Goal: Contribute content: Add original content to the website for others to see

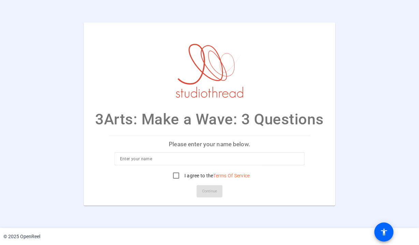
click at [136, 158] on input at bounding box center [209, 158] width 179 height 8
type input "[PERSON_NAME]"
click at [180, 176] on input "I agree to the Terms Of Service" at bounding box center [176, 175] width 14 height 14
checkbox input "true"
click at [209, 192] on span "Continue" at bounding box center [209, 191] width 15 height 10
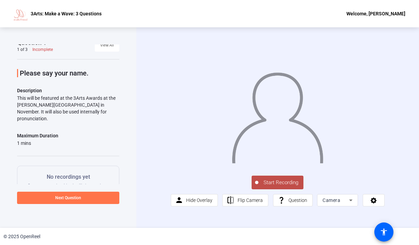
scroll to position [3, 0]
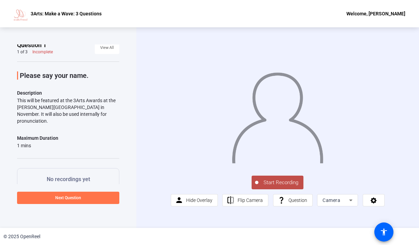
click at [271, 186] on span "Start Recording" at bounding box center [280, 182] width 45 height 8
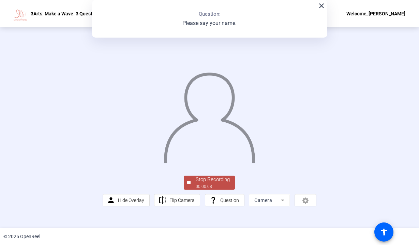
click at [195, 189] on span "Stop Recording 00:00:08" at bounding box center [213, 182] width 44 height 14
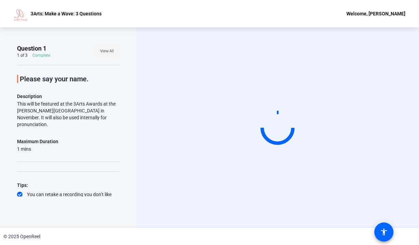
scroll to position [0, 0]
click at [107, 49] on span "View All" at bounding box center [107, 51] width 14 height 10
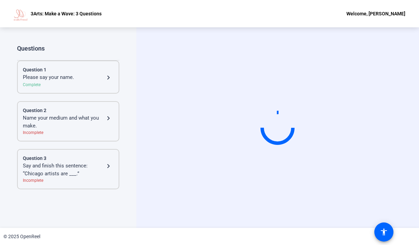
click at [99, 83] on div "Complete" at bounding box center [68, 85] width 91 height 6
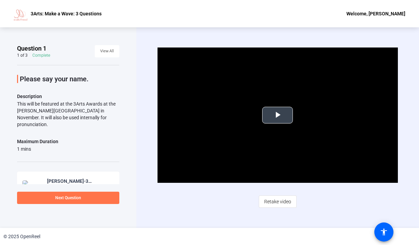
click at [278, 115] on span "Video Player" at bounding box center [278, 115] width 0 height 0
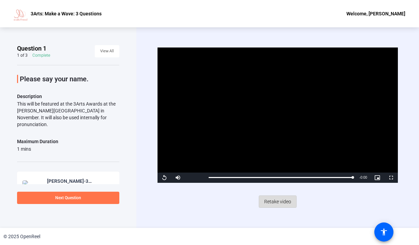
click at [276, 201] on span "Retake video" at bounding box center [277, 201] width 27 height 13
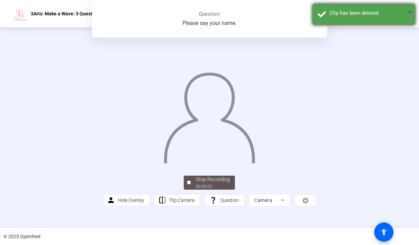
click at [409, 14] on span "×" at bounding box center [410, 12] width 4 height 8
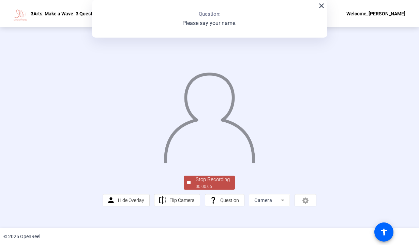
click at [192, 189] on span "Stop Recording 00:00:06" at bounding box center [213, 182] width 44 height 14
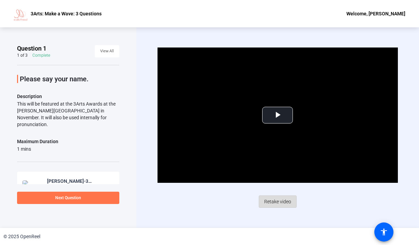
click at [271, 202] on span "Retake video" at bounding box center [277, 201] width 27 height 13
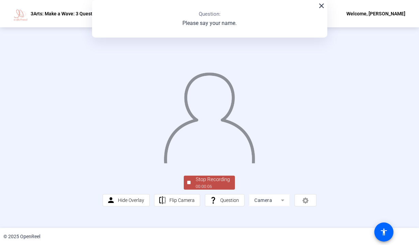
click at [218, 183] on div "Stop Recording" at bounding box center [213, 179] width 34 height 8
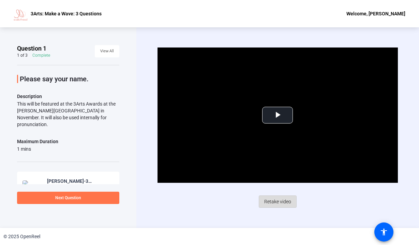
click at [275, 207] on span "Retake video" at bounding box center [277, 201] width 27 height 13
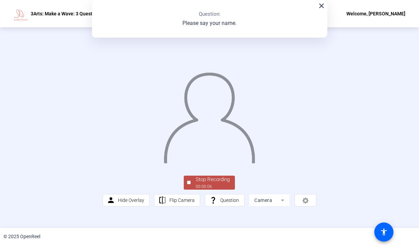
click at [216, 183] on div "Stop Recording" at bounding box center [213, 179] width 34 height 8
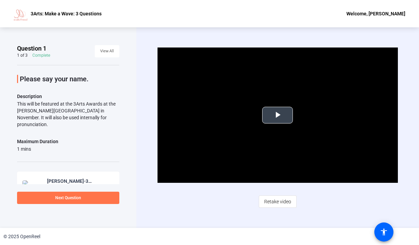
click at [277, 124] on video "Video Player" at bounding box center [278, 114] width 240 height 135
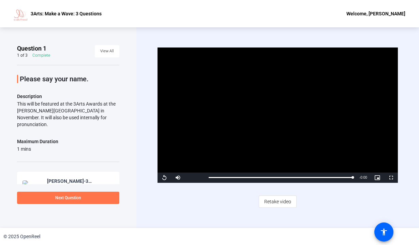
click at [163, 177] on span "Video Player" at bounding box center [165, 177] width 14 height 0
click at [281, 203] on span "Retake video" at bounding box center [277, 201] width 27 height 13
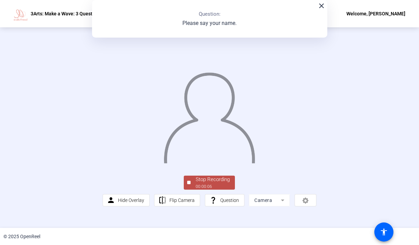
click at [204, 183] on div "Stop Recording" at bounding box center [213, 179] width 34 height 8
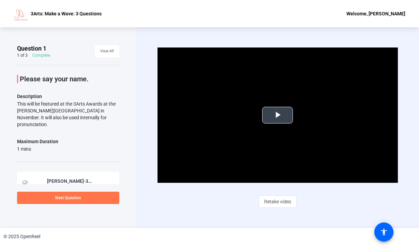
click at [278, 115] on span "Video Player" at bounding box center [278, 115] width 0 height 0
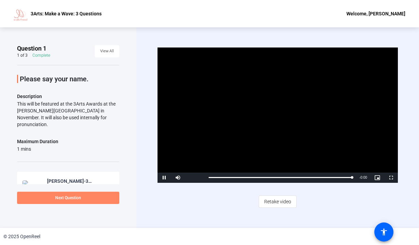
click at [85, 199] on span at bounding box center [68, 197] width 102 height 16
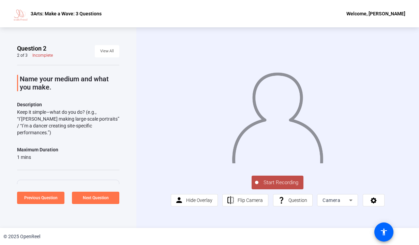
click at [283, 186] on span "Start Recording" at bounding box center [280, 182] width 45 height 8
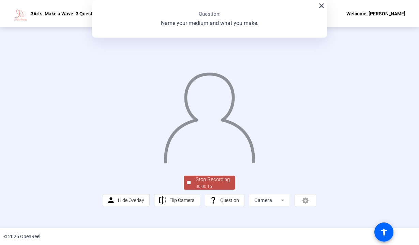
click at [256, 163] on img at bounding box center [209, 115] width 92 height 96
click at [209, 183] on div "Stop Recording" at bounding box center [213, 179] width 34 height 8
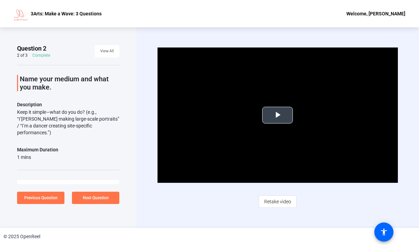
click at [278, 115] on span "Video Player" at bounding box center [278, 115] width 0 height 0
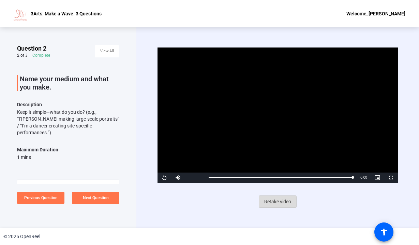
click at [273, 202] on span "Retake video" at bounding box center [277, 201] width 27 height 13
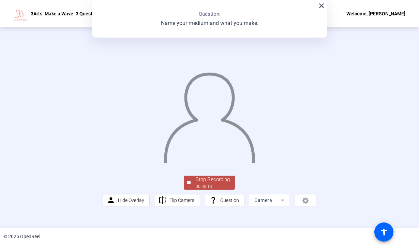
click at [273, 169] on div at bounding box center [210, 109] width 214 height 120
click at [193, 189] on span "Stop Recording 00:00:14" at bounding box center [213, 182] width 44 height 14
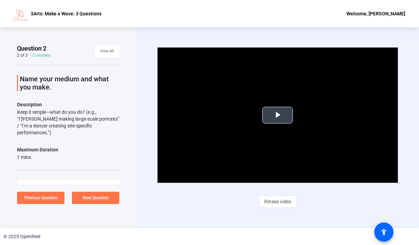
click at [278, 115] on span "Video Player" at bounding box center [278, 115] width 0 height 0
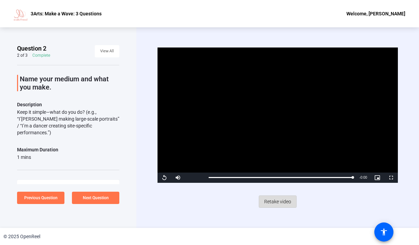
click at [281, 202] on span "Retake video" at bounding box center [277, 201] width 27 height 13
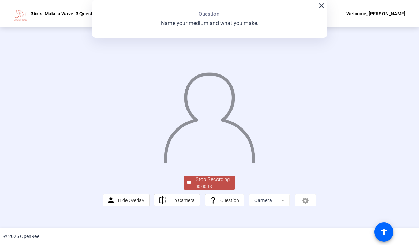
click at [216, 183] on div "Stop Recording" at bounding box center [213, 179] width 34 height 8
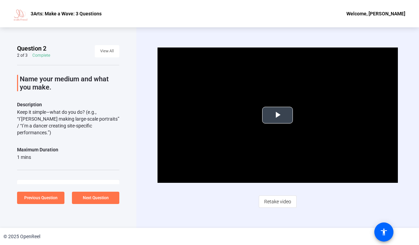
click at [278, 115] on span "Video Player" at bounding box center [278, 115] width 0 height 0
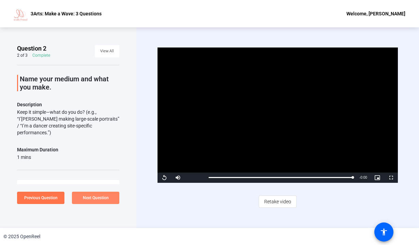
click at [102, 199] on span "Next Question" at bounding box center [96, 197] width 26 height 5
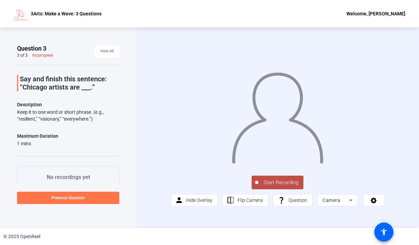
click at [282, 186] on span "Start Recording" at bounding box center [280, 182] width 45 height 8
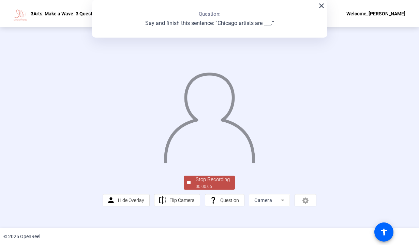
click at [256, 163] on img at bounding box center [209, 115] width 92 height 96
click at [201, 189] on div "00:00:07" at bounding box center [213, 186] width 34 height 6
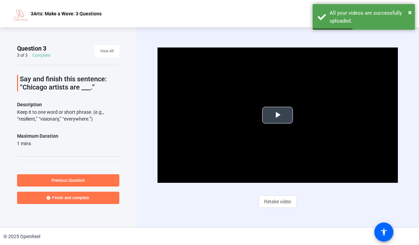
click at [278, 115] on span "Video Player" at bounding box center [278, 115] width 0 height 0
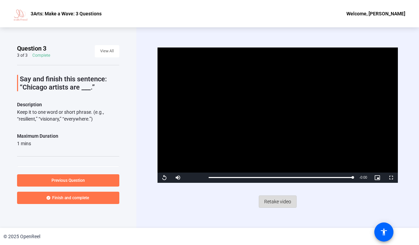
click at [279, 205] on span "Retake video" at bounding box center [277, 201] width 27 height 13
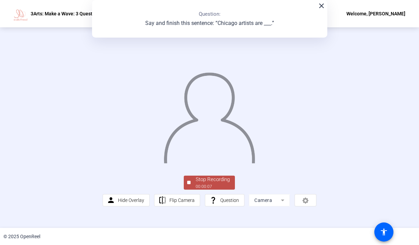
click at [210, 233] on div "© 2025 OpenReel" at bounding box center [209, 235] width 419 height 17
click at [213, 189] on div "00:00:07" at bounding box center [213, 186] width 34 height 6
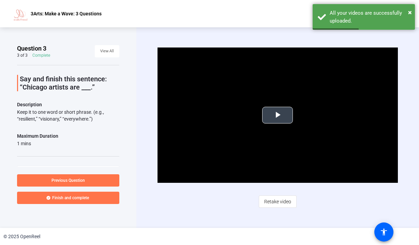
click at [278, 115] on span "Video Player" at bounding box center [278, 115] width 0 height 0
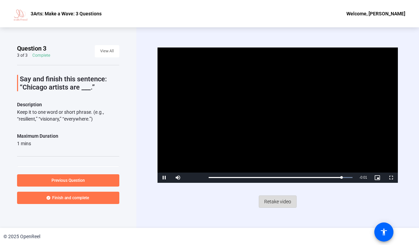
click at [276, 204] on span "Retake video" at bounding box center [277, 201] width 27 height 13
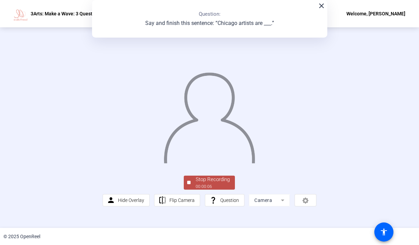
click at [211, 183] on div "Stop Recording" at bounding box center [213, 179] width 34 height 8
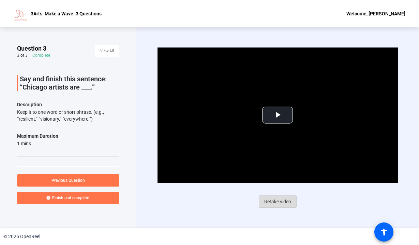
click at [275, 202] on span "Retake video" at bounding box center [277, 201] width 27 height 13
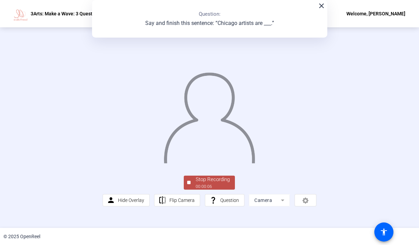
click at [202, 183] on div "Stop Recording" at bounding box center [213, 179] width 34 height 8
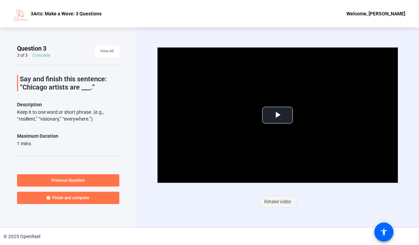
click at [273, 202] on span "Retake video" at bounding box center [277, 201] width 27 height 13
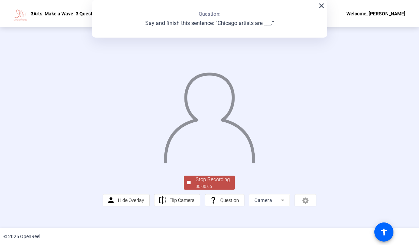
click at [195, 189] on span "Stop Recording 00:00:06" at bounding box center [213, 182] width 44 height 14
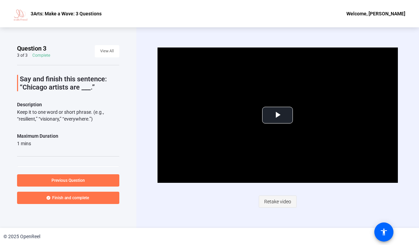
click at [279, 202] on span "Retake video" at bounding box center [277, 201] width 27 height 13
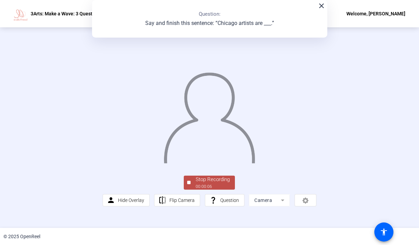
click at [220, 189] on div "00:00:06" at bounding box center [213, 186] width 34 height 6
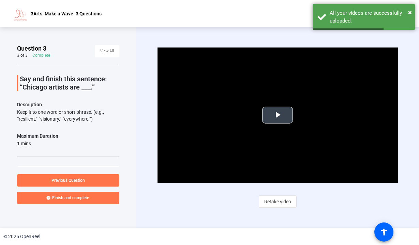
click at [278, 115] on span "Video Player" at bounding box center [278, 115] width 0 height 0
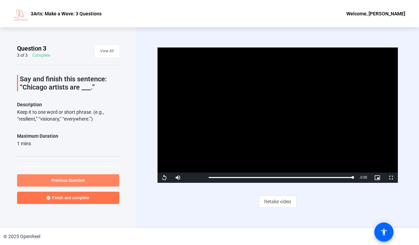
click at [90, 174] on span at bounding box center [68, 180] width 102 height 16
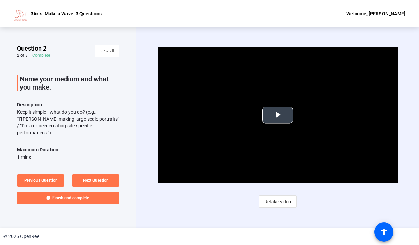
click at [278, 115] on span "Video Player" at bounding box center [278, 115] width 0 height 0
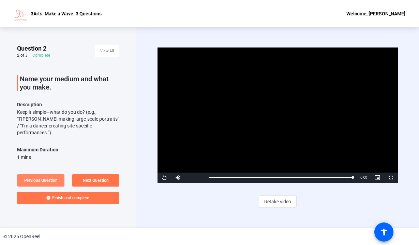
click at [56, 181] on span "Previous Question" at bounding box center [40, 180] width 33 height 5
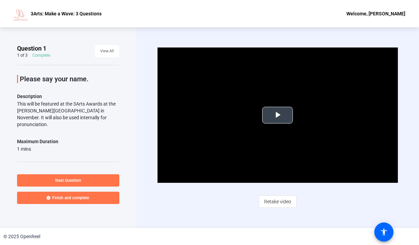
click at [278, 115] on span "Video Player" at bounding box center [278, 115] width 0 height 0
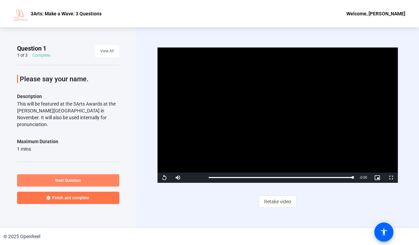
click at [83, 181] on span at bounding box center [68, 180] width 102 height 16
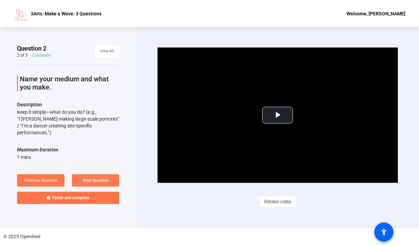
click at [92, 179] on span "Next Question" at bounding box center [96, 180] width 26 height 5
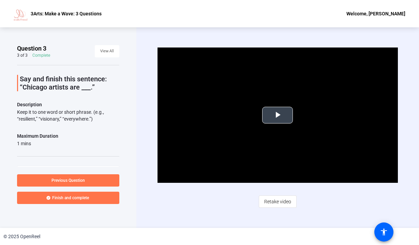
click at [278, 115] on span "Video Player" at bounding box center [278, 115] width 0 height 0
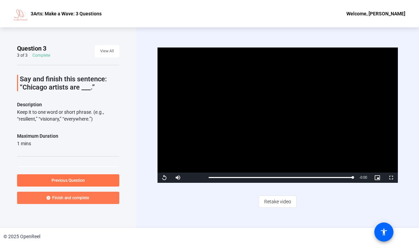
click at [68, 198] on span "Finish and complete" at bounding box center [70, 197] width 37 height 5
